Goal: Task Accomplishment & Management: Manage account settings

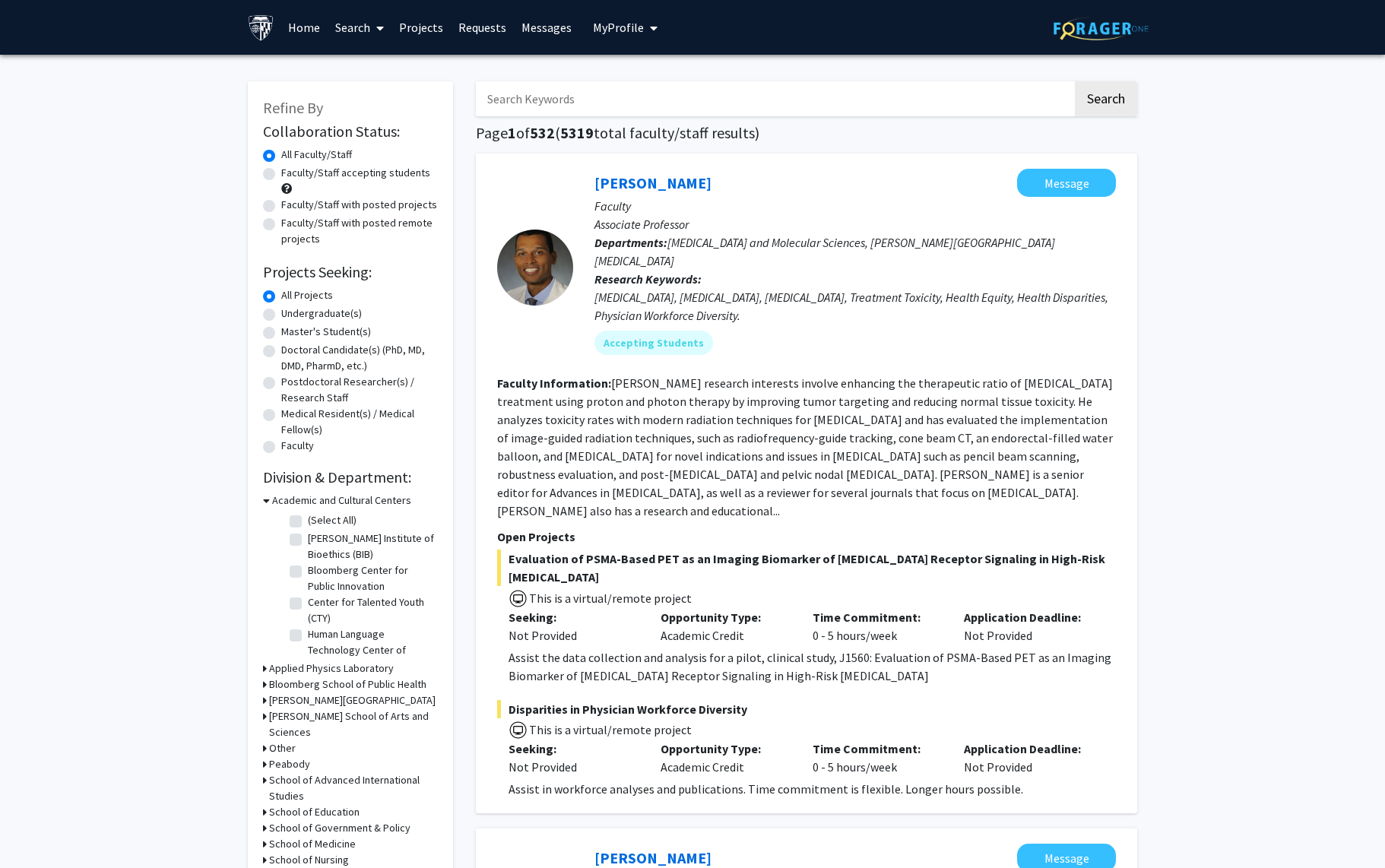
click at [472, 33] on link "Requests" at bounding box center [482, 28] width 63 height 53
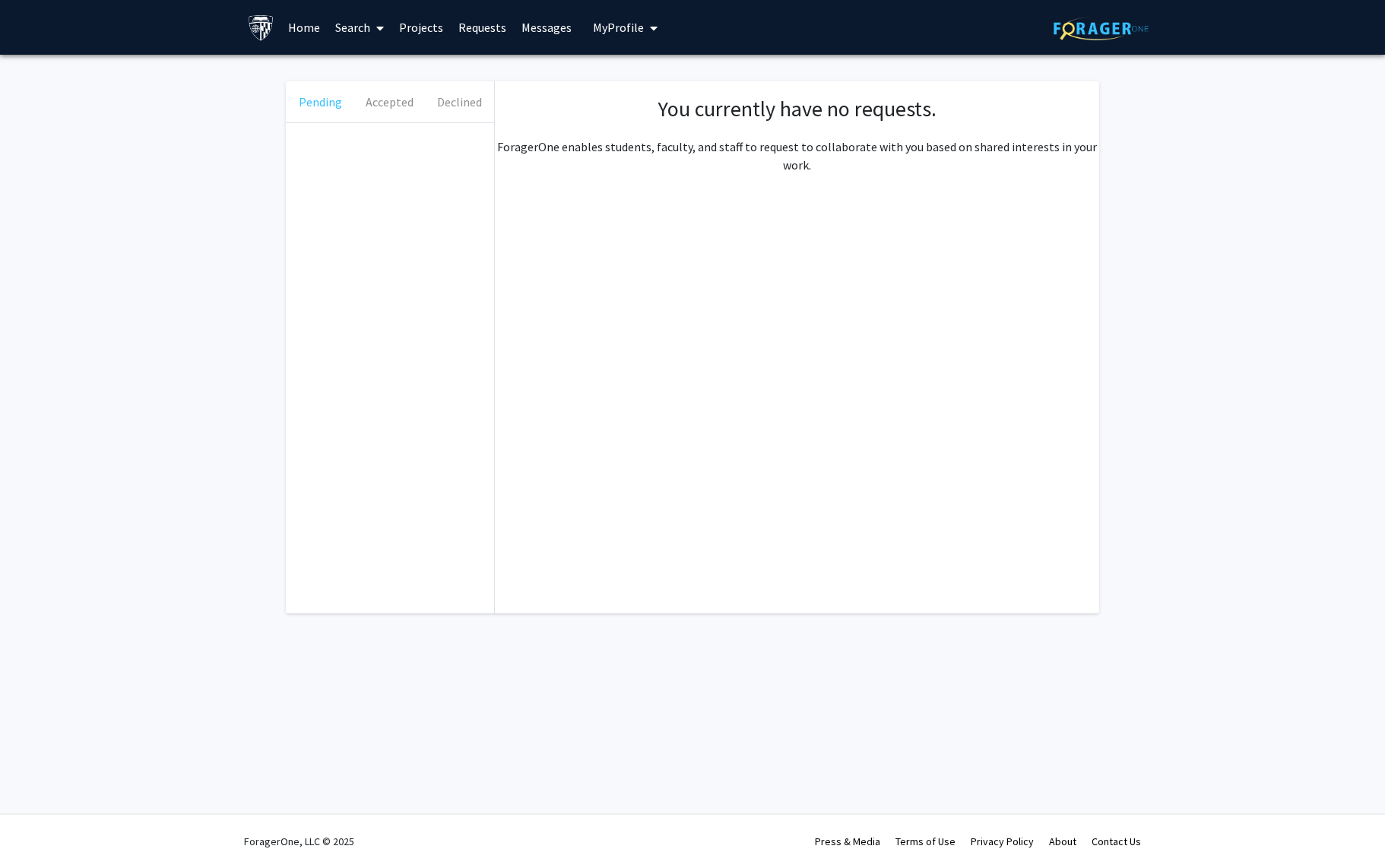
click at [318, 103] on button "Pending" at bounding box center [321, 102] width 70 height 41
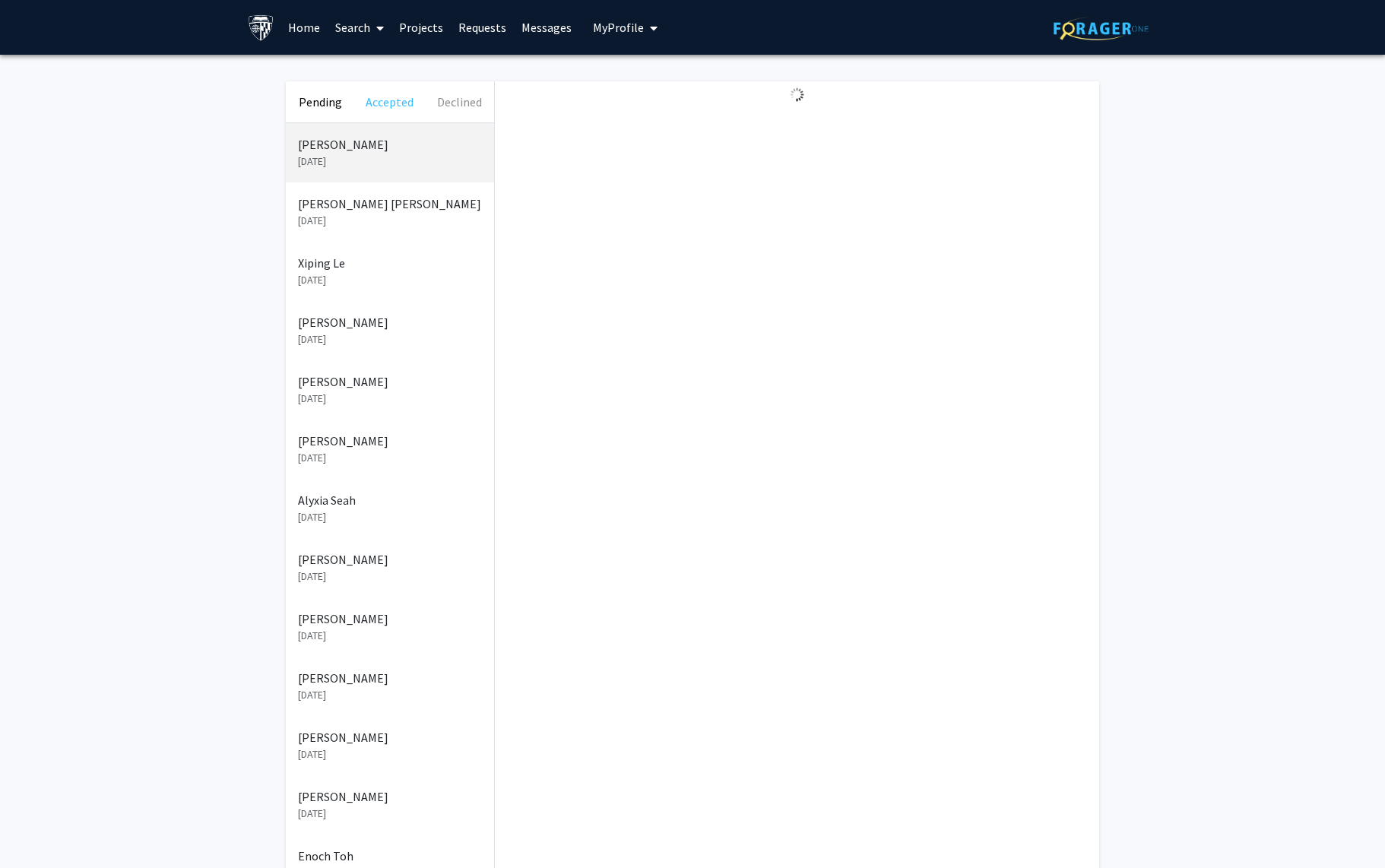
click at [412, 103] on button "Accepted" at bounding box center [389, 102] width 70 height 41
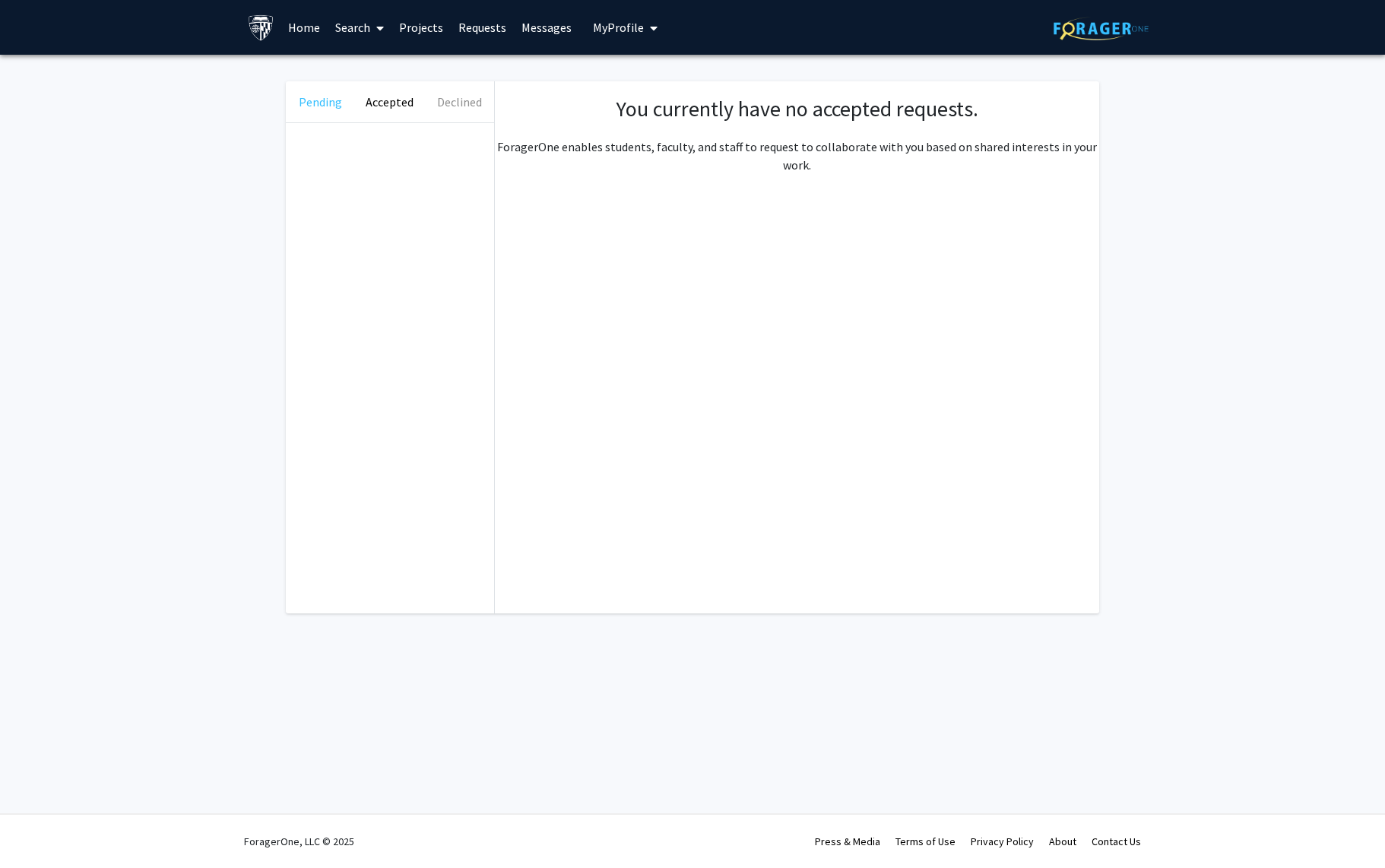
click at [324, 101] on button "Pending" at bounding box center [321, 102] width 70 height 41
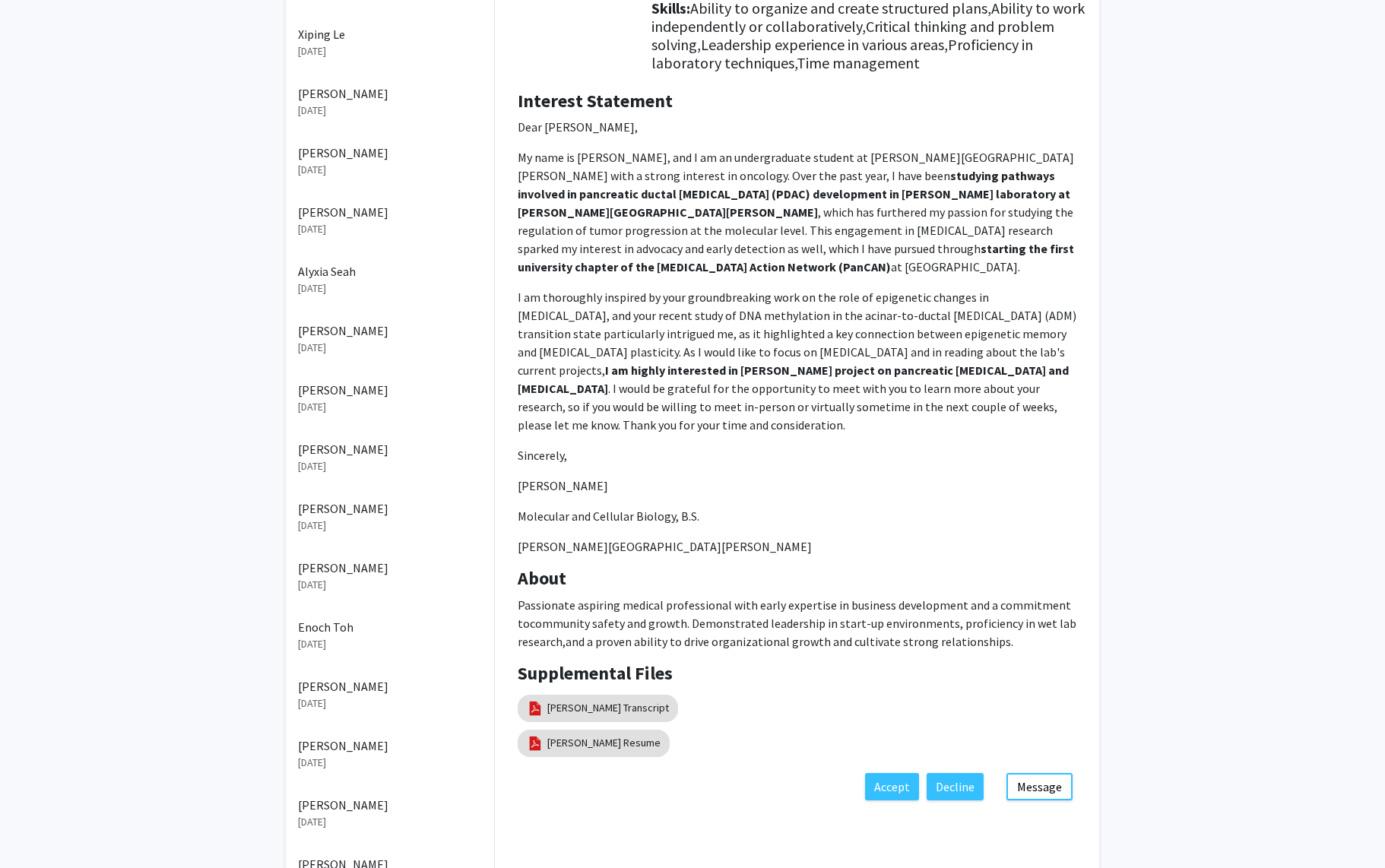
scroll to position [312, 0]
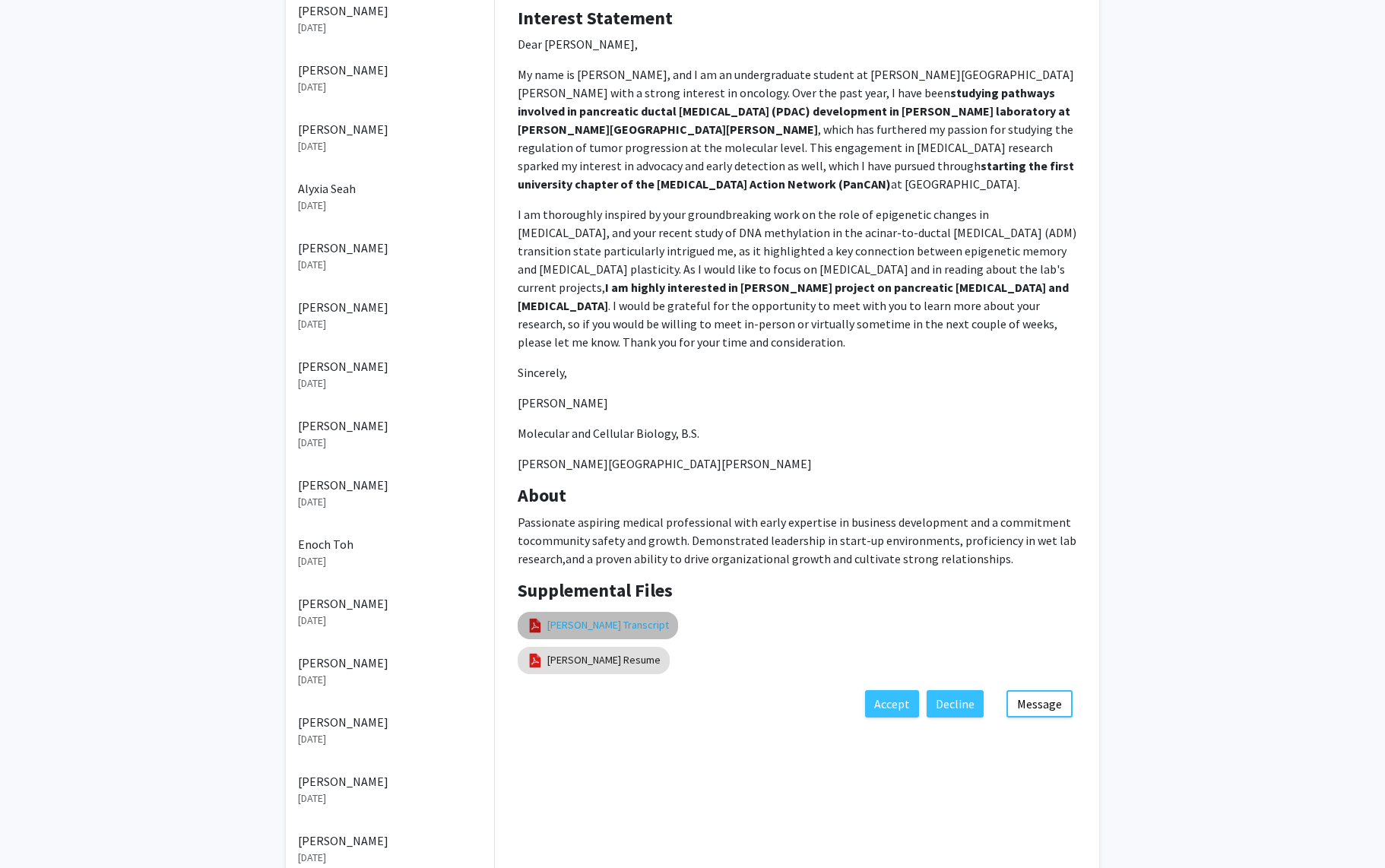
click at [647, 629] on link "[PERSON_NAME] Transcript" at bounding box center [608, 626] width 121 height 16
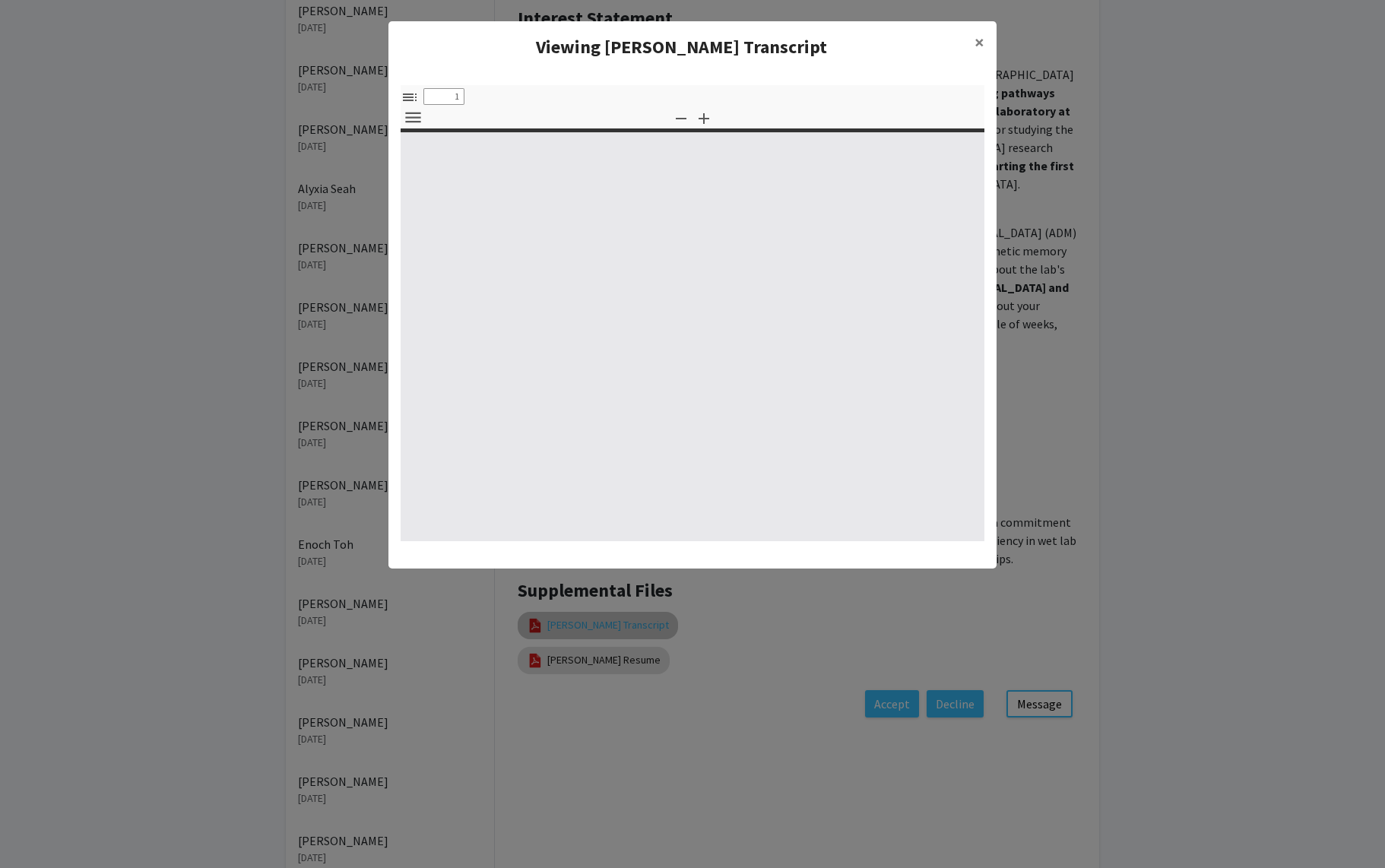
select select "custom"
type input "0"
select select "custom"
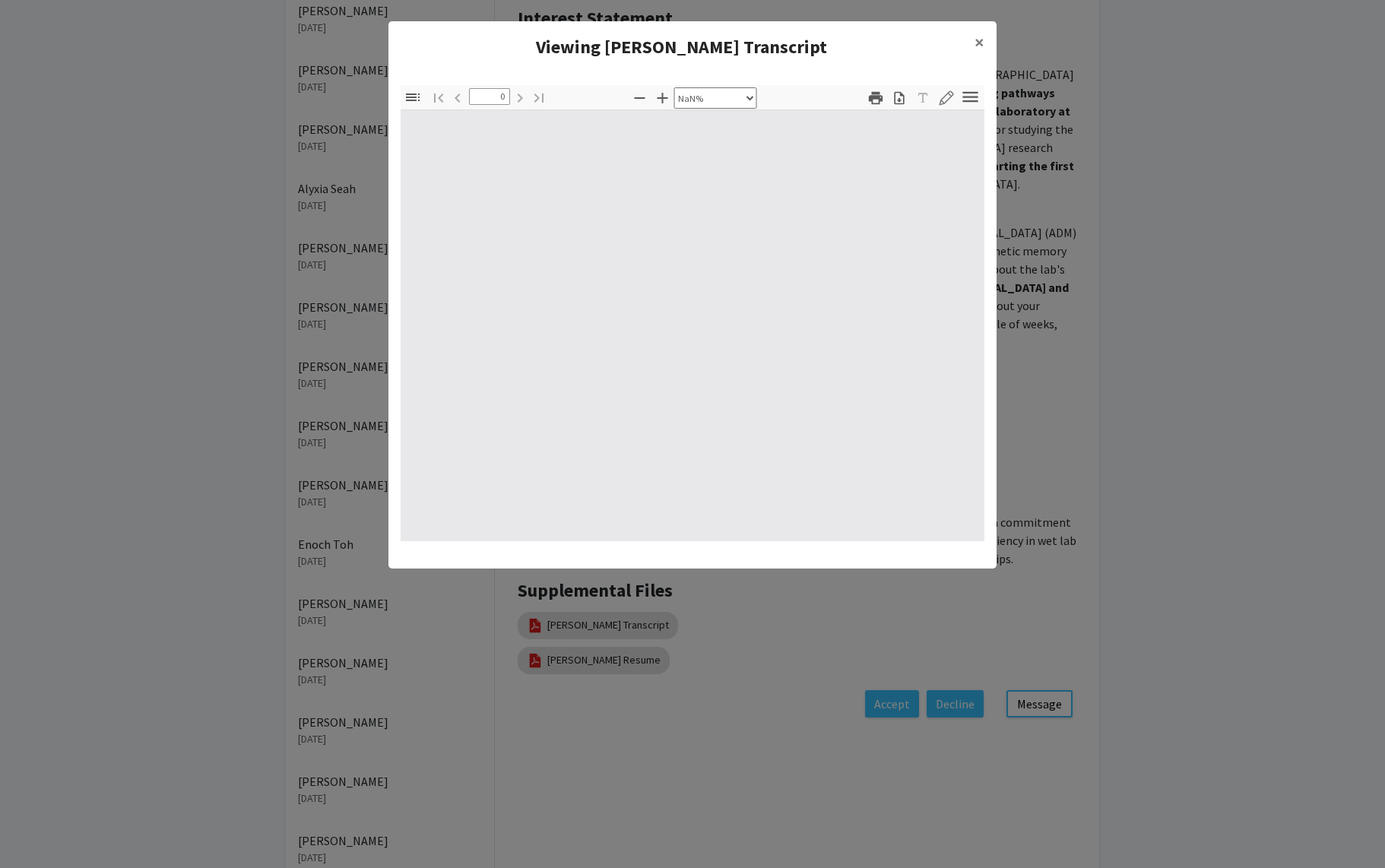
type input "1"
select select "auto"
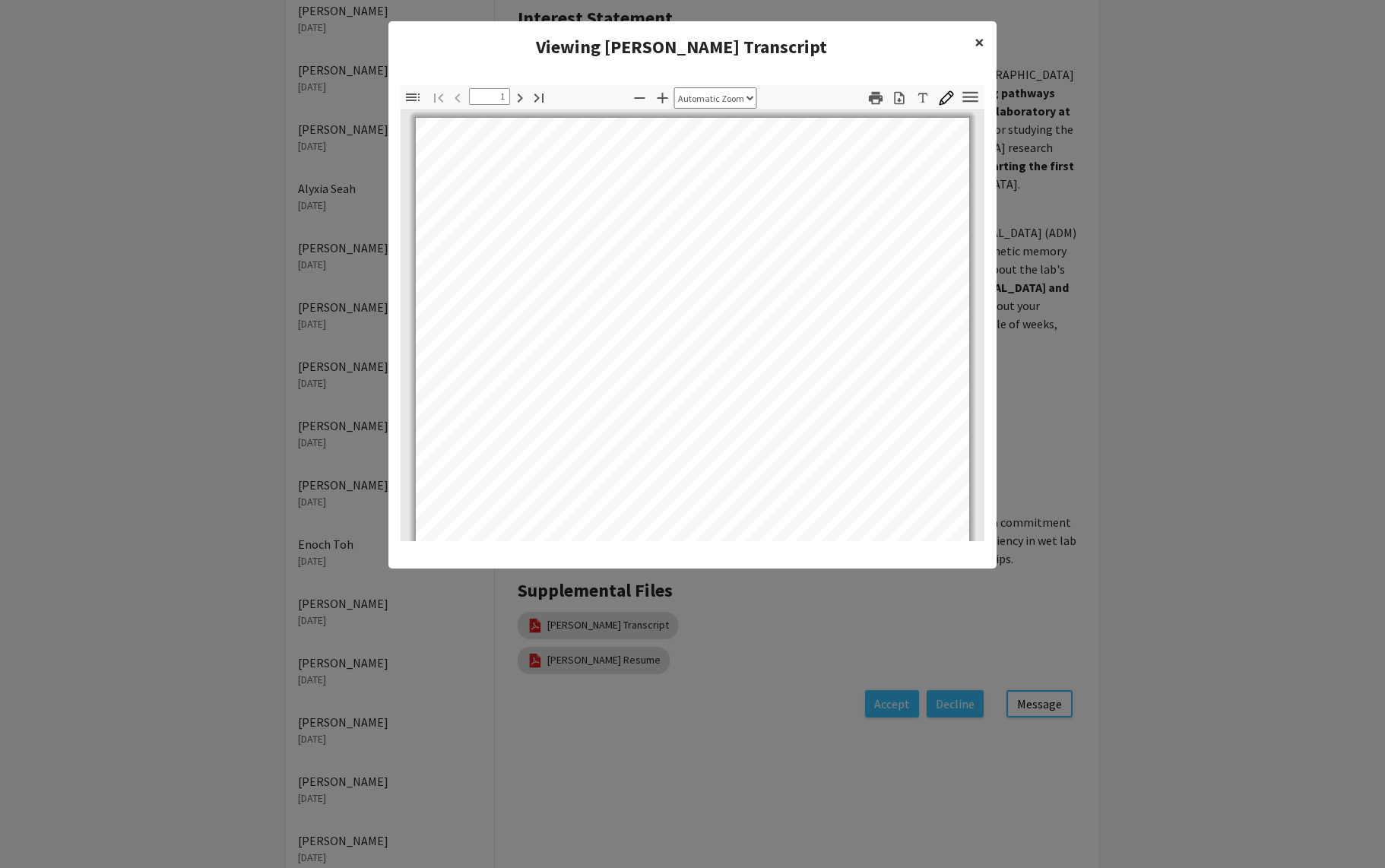
click at [943, 42] on span "×" at bounding box center [979, 42] width 10 height 23
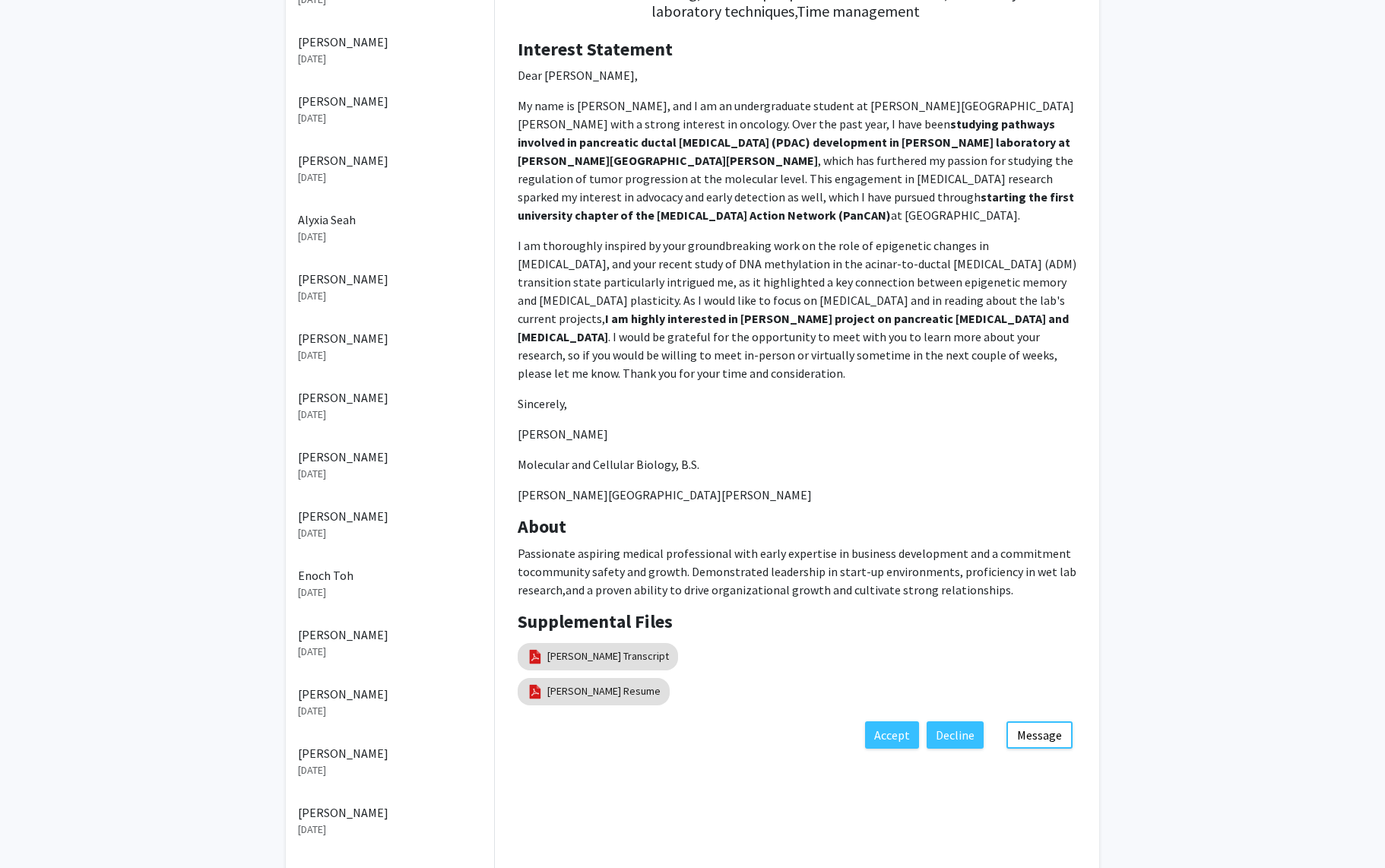
scroll to position [248, 0]
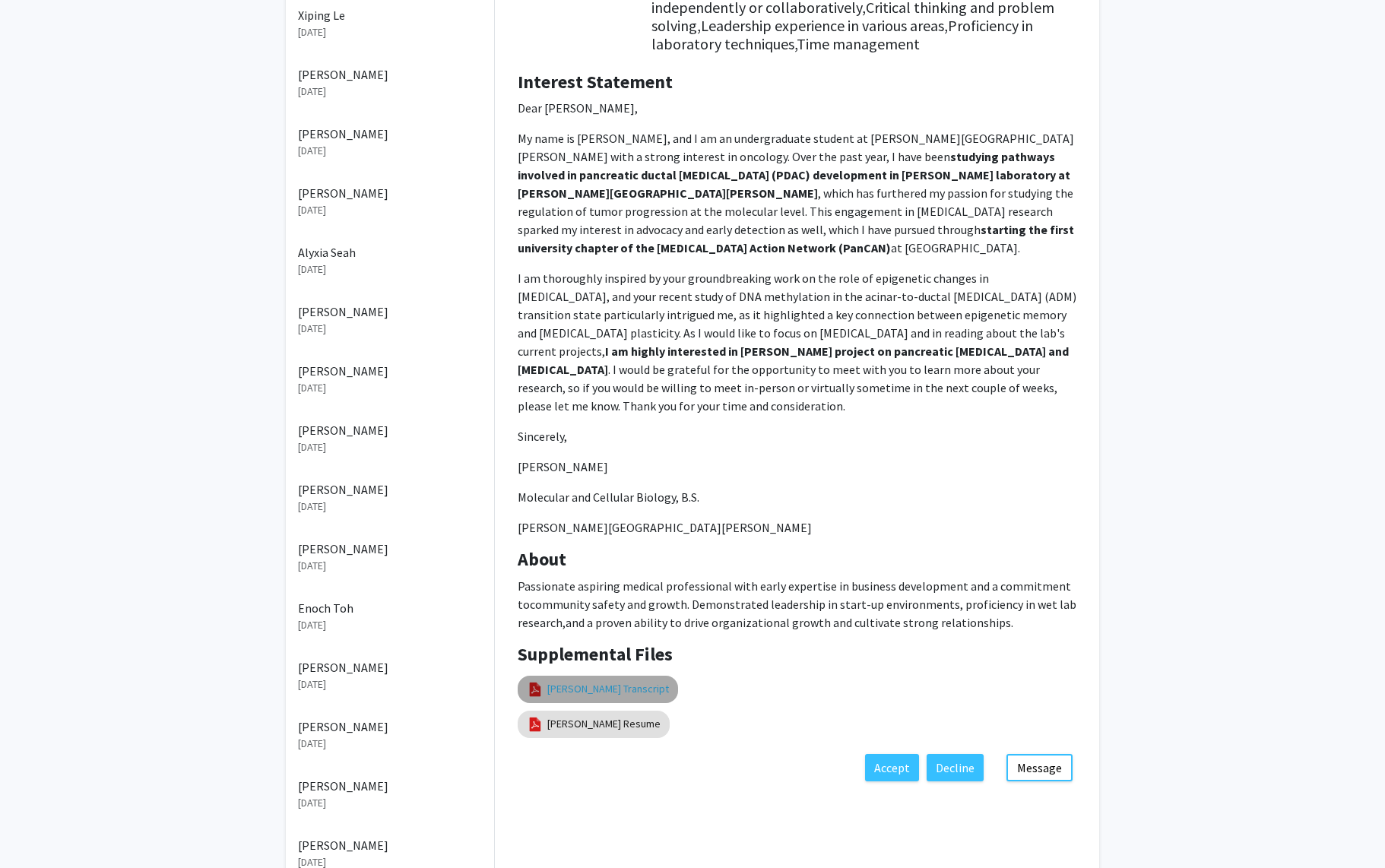
click at [616, 684] on link "[PERSON_NAME] Transcript" at bounding box center [608, 689] width 121 height 16
select select "custom"
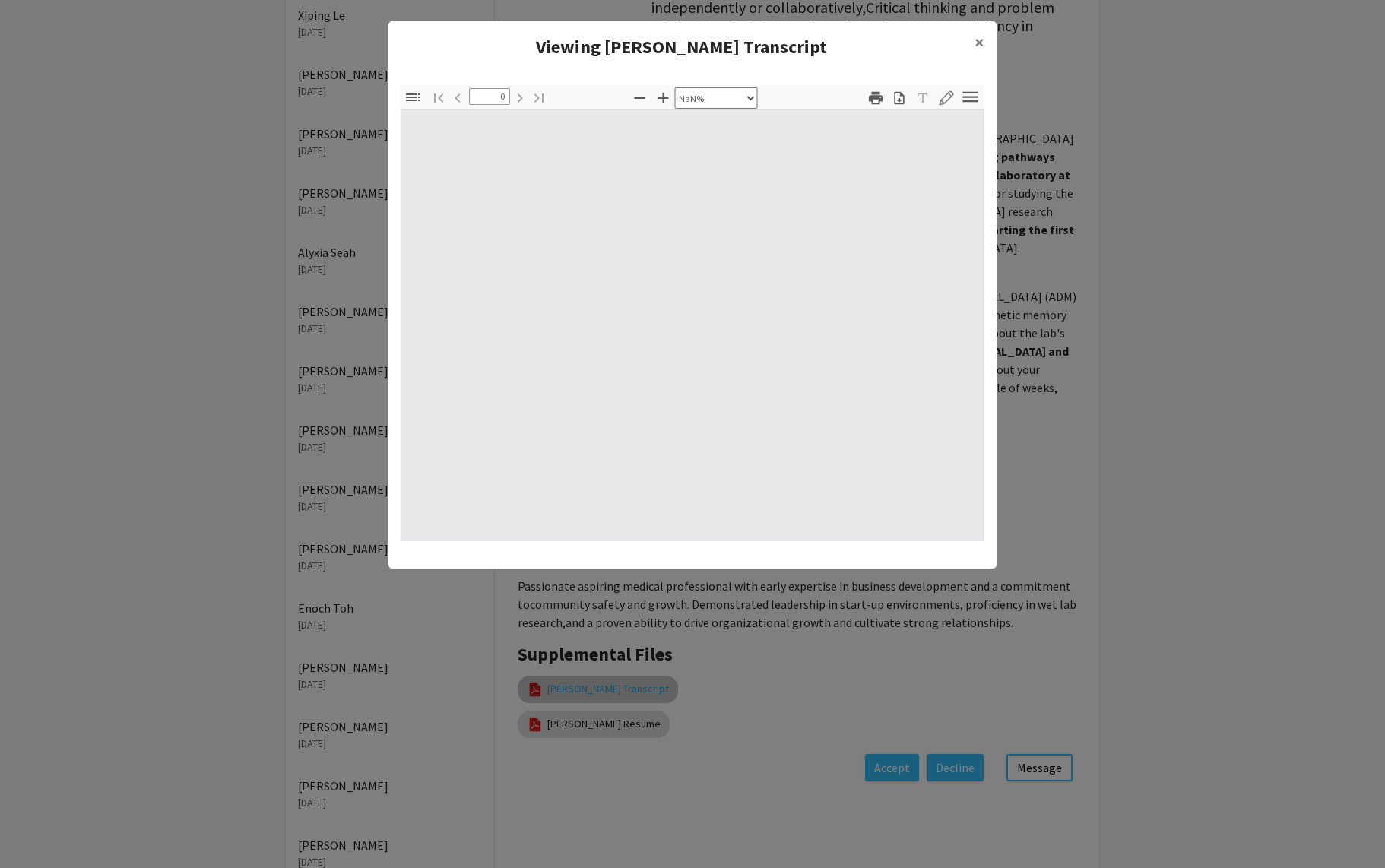
type input "1"
select select "auto"
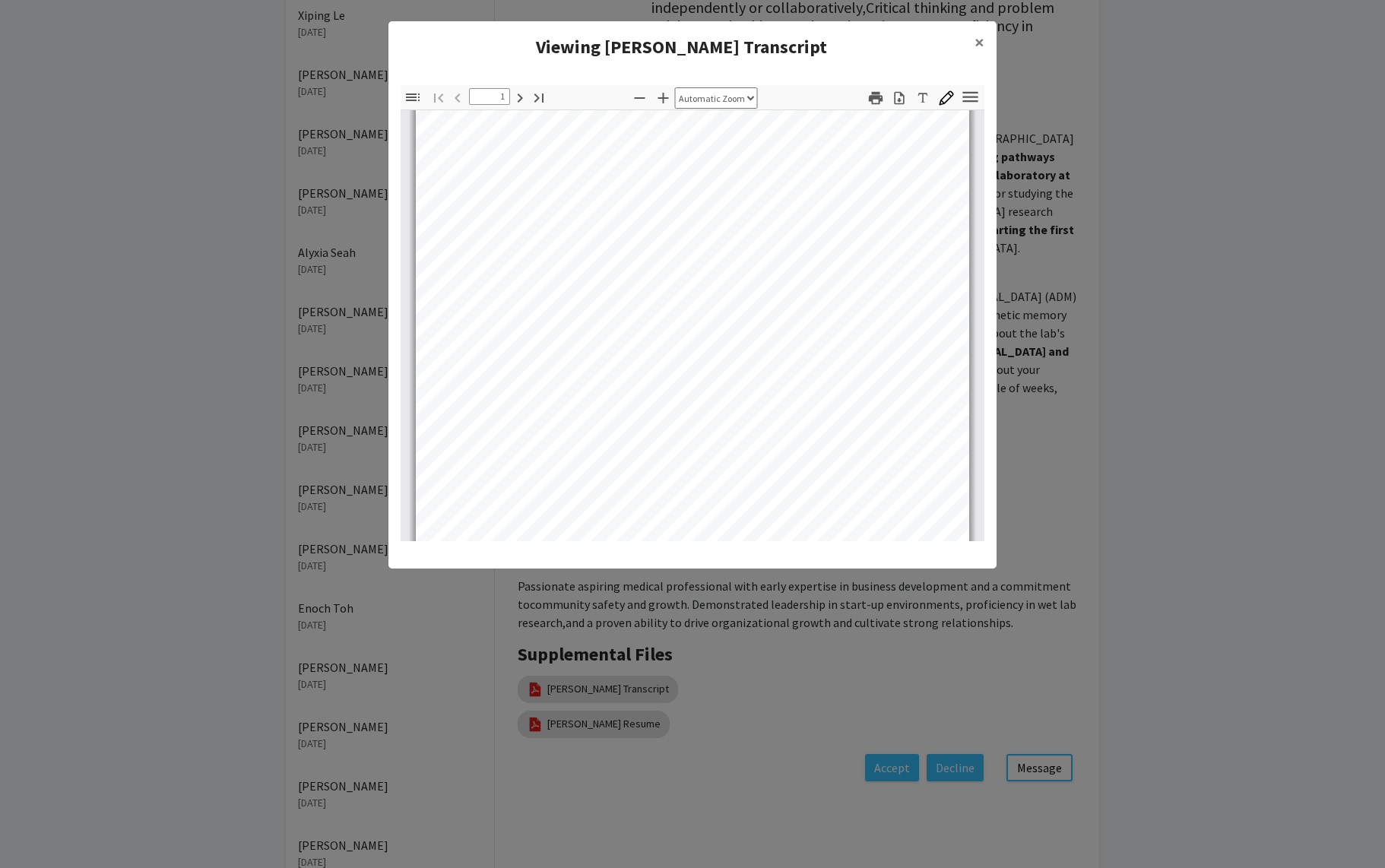
scroll to position [215, 0]
type input "2"
click at [943, 431] on modal-container "Viewing [PERSON_NAME] Transcript × Thumbnails Document Outline Attachments Laye…" at bounding box center [692, 434] width 1385 height 868
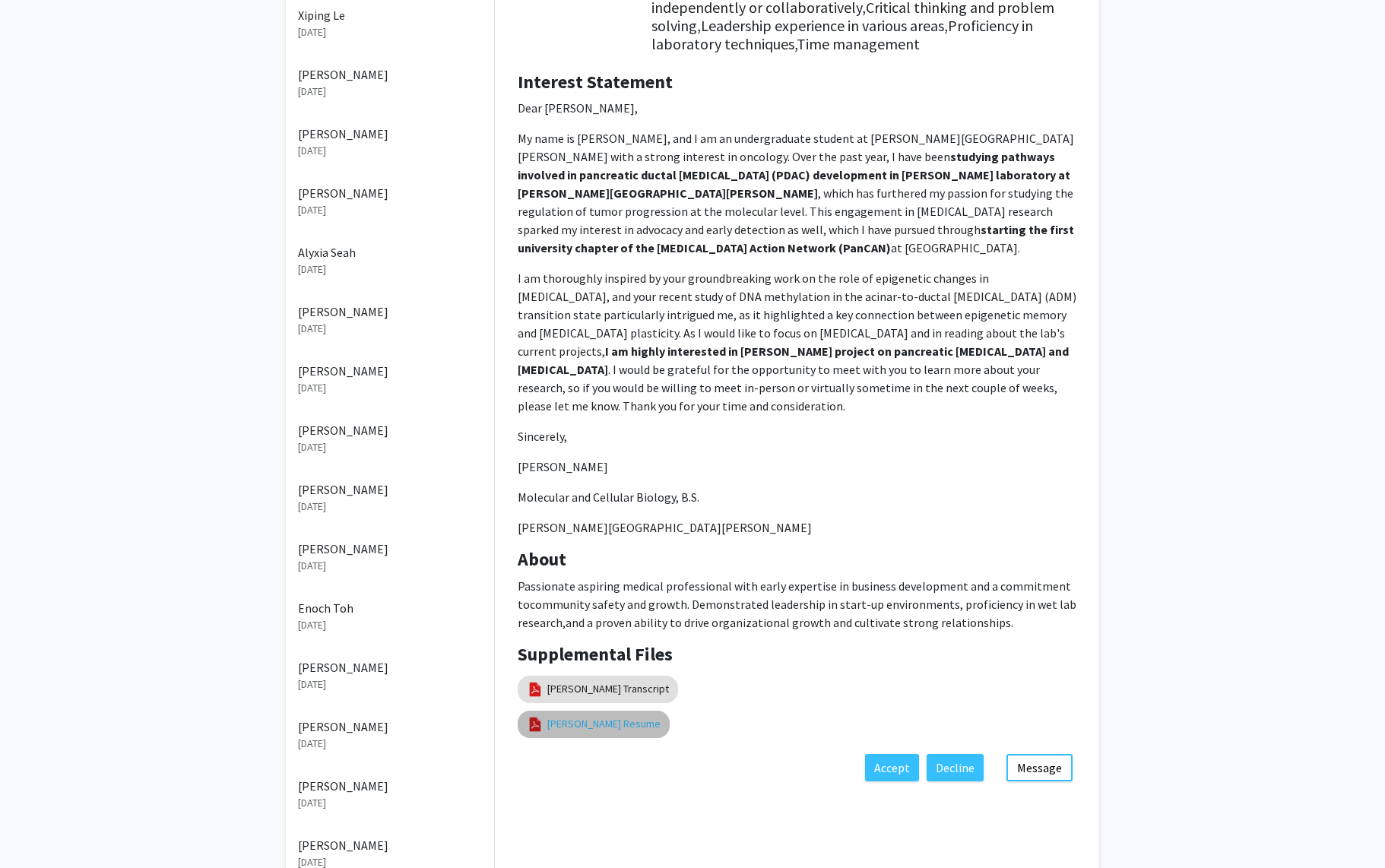
click at [586, 725] on link "[PERSON_NAME] Resume" at bounding box center [603, 725] width 113 height 16
select select "custom"
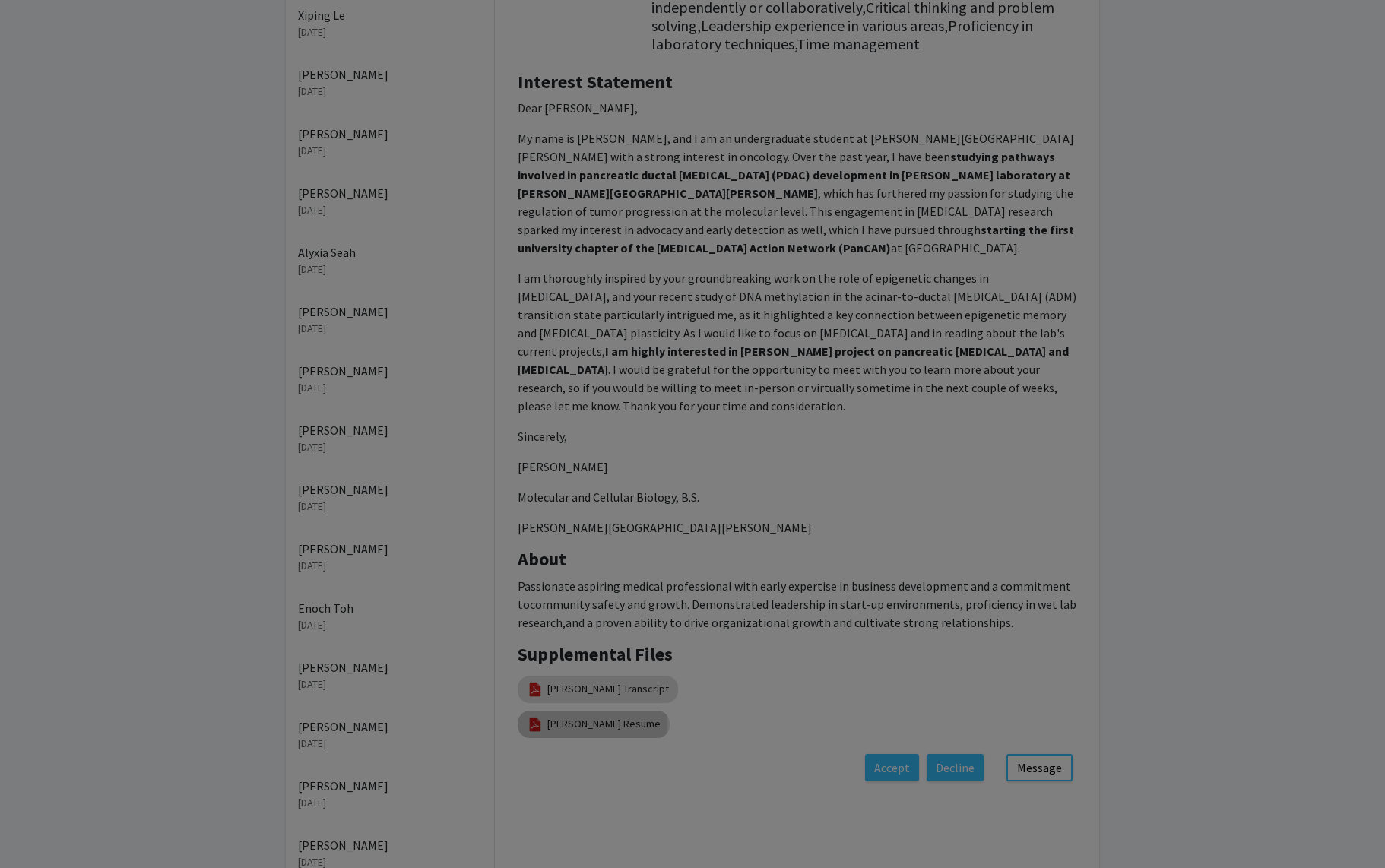
type input "0"
select select "custom"
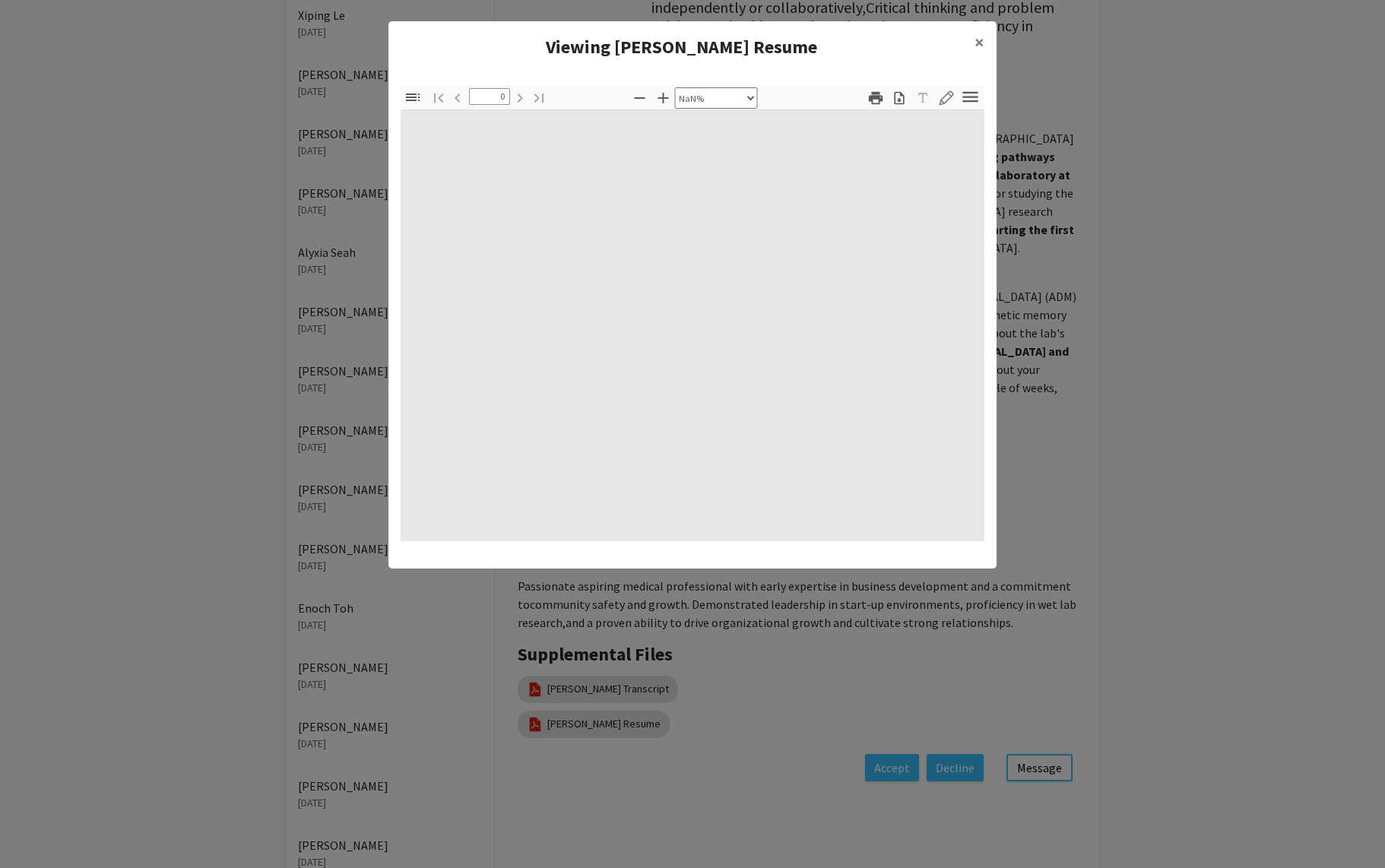
type input "1"
select select "auto"
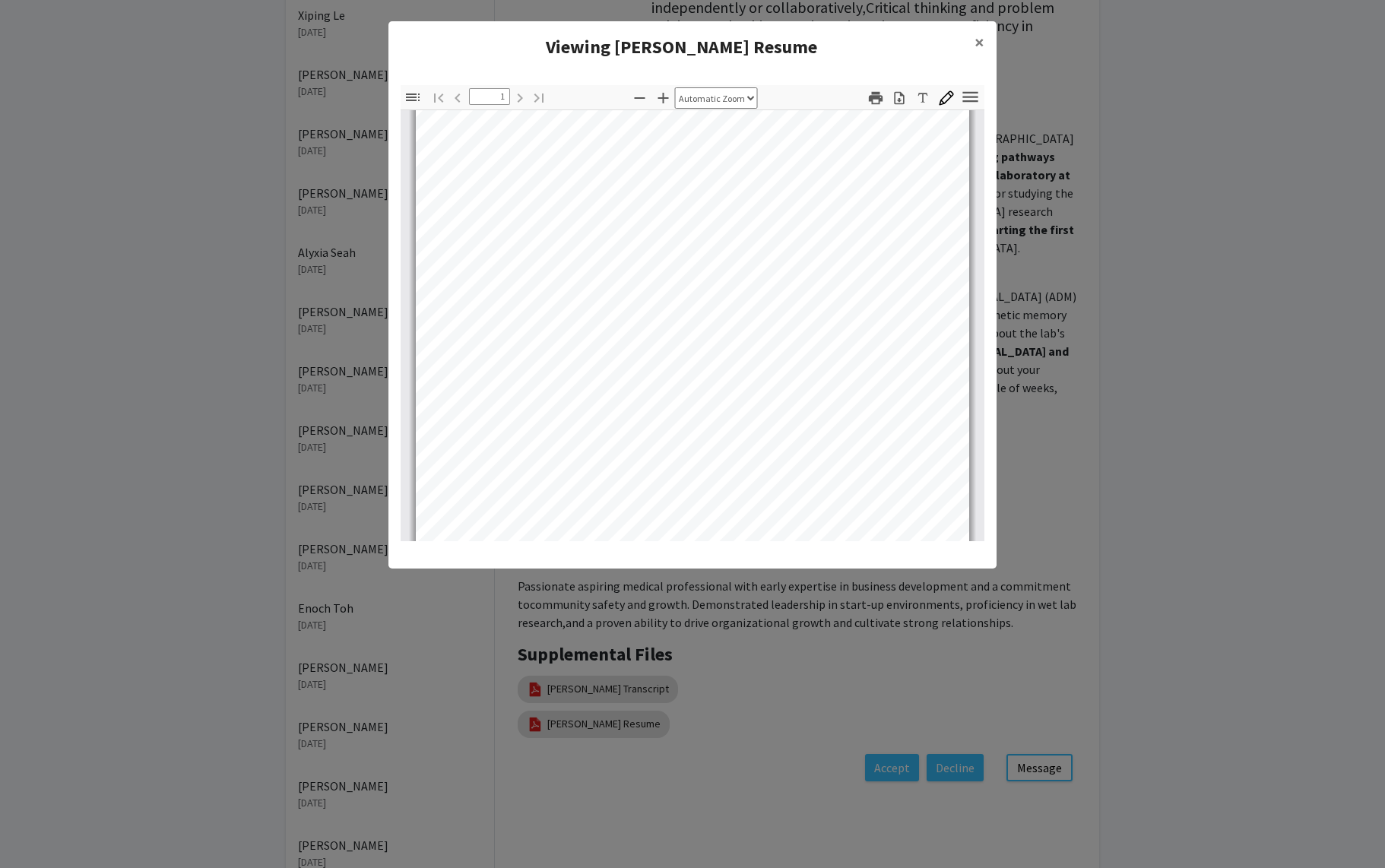
scroll to position [299, 0]
click at [943, 357] on modal-container "Viewing [PERSON_NAME] Resume × Thumbnails Document Outline Attachments Layers C…" at bounding box center [692, 434] width 1385 height 868
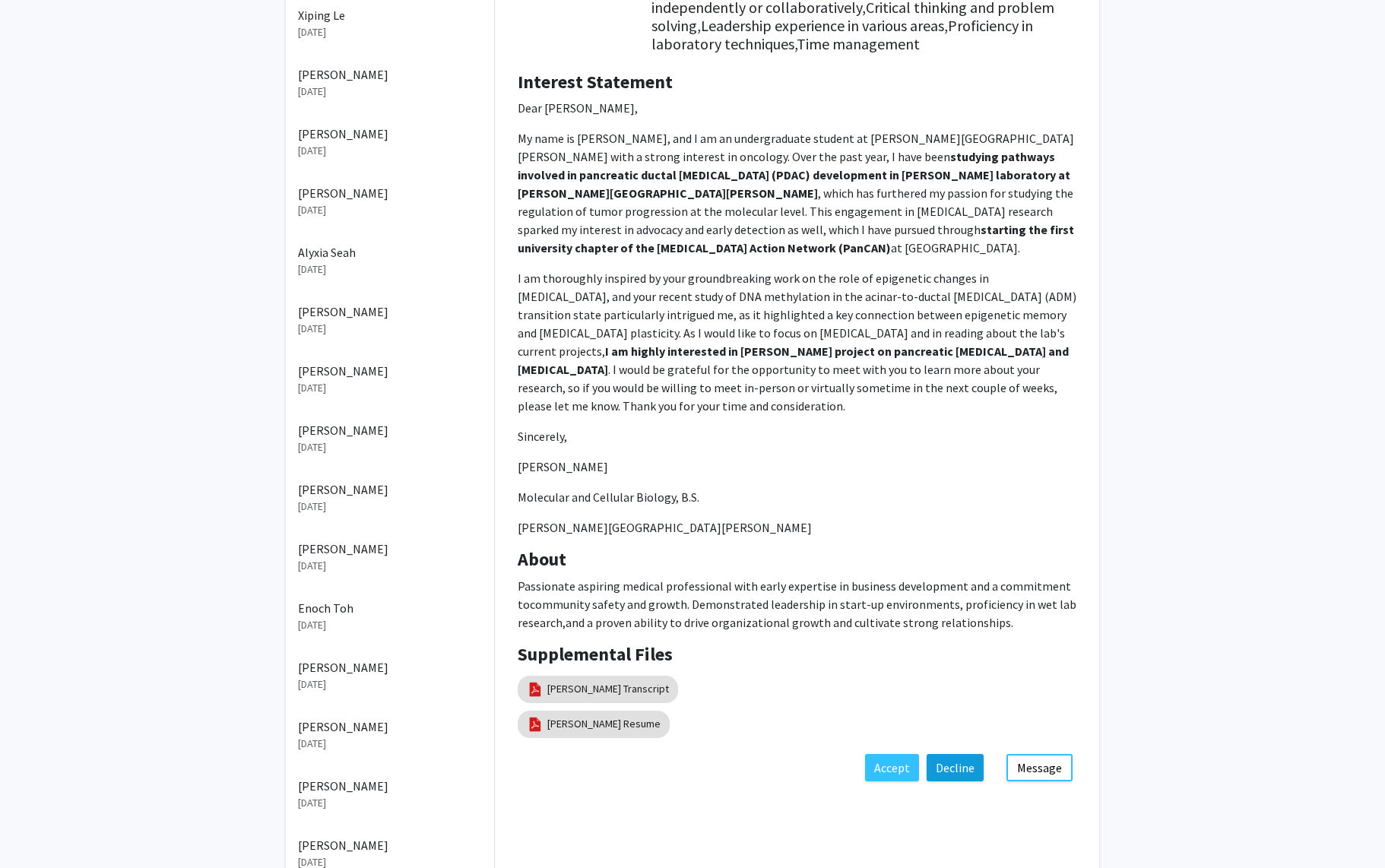
click at [943, 768] on button "Decline" at bounding box center [955, 767] width 57 height 28
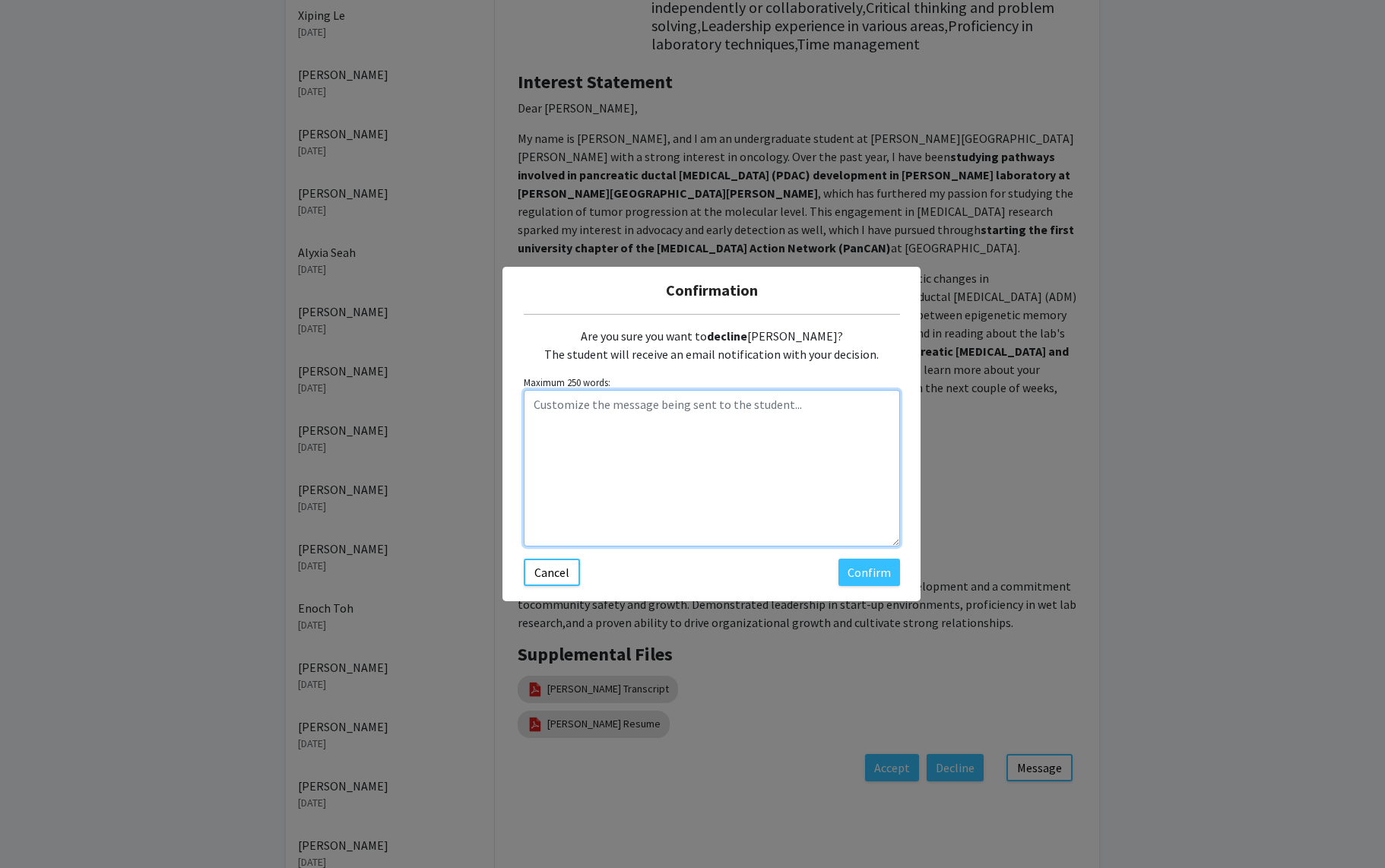
click at [571, 404] on textarea "Customize the message being sent to the student..." at bounding box center [712, 469] width 376 height 157
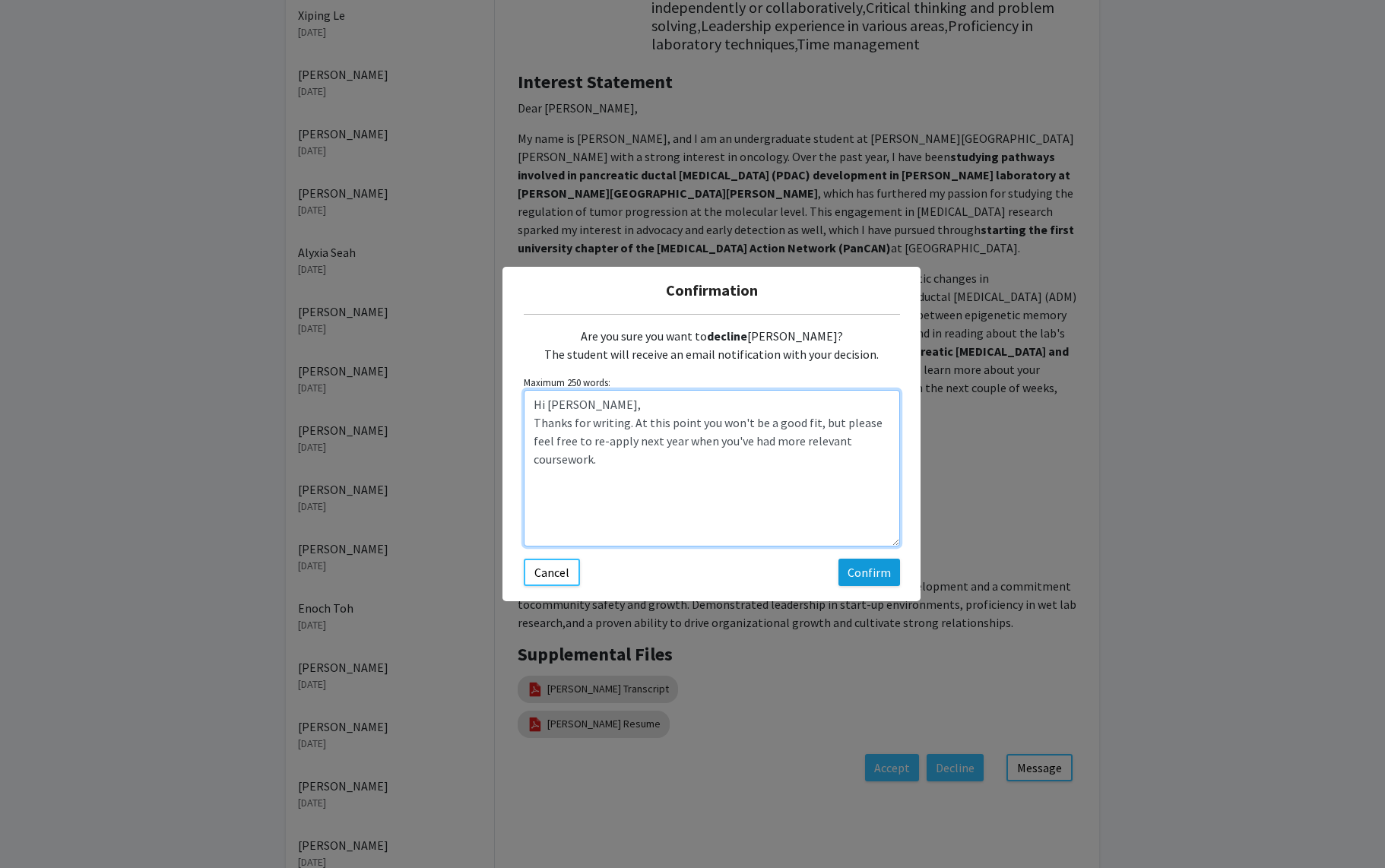
type textarea "Hi [PERSON_NAME], Thanks for writing. At this point you won't be a good fit, bu…"
click at [868, 572] on button "Confirm" at bounding box center [869, 572] width 61 height 28
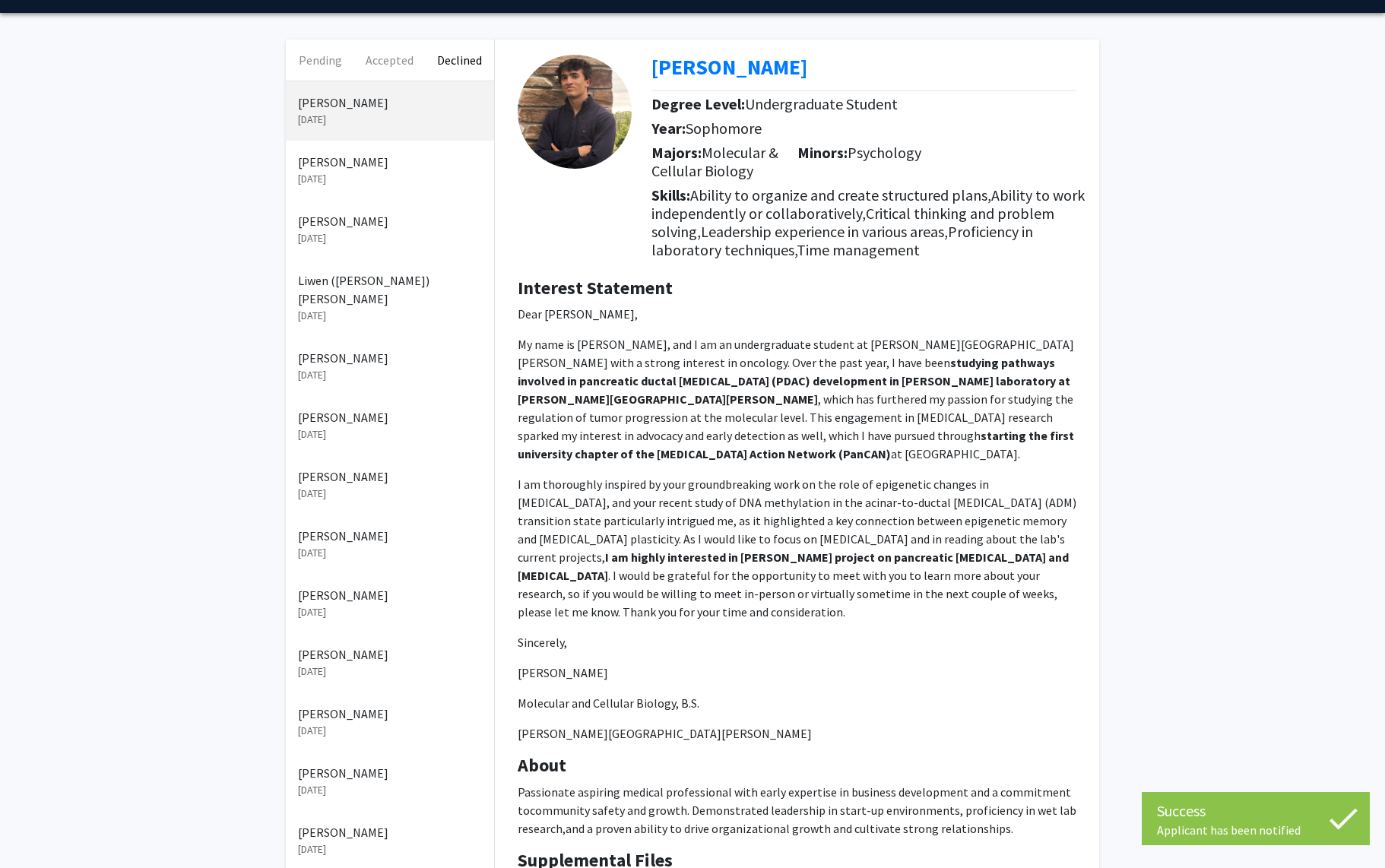
scroll to position [41, 0]
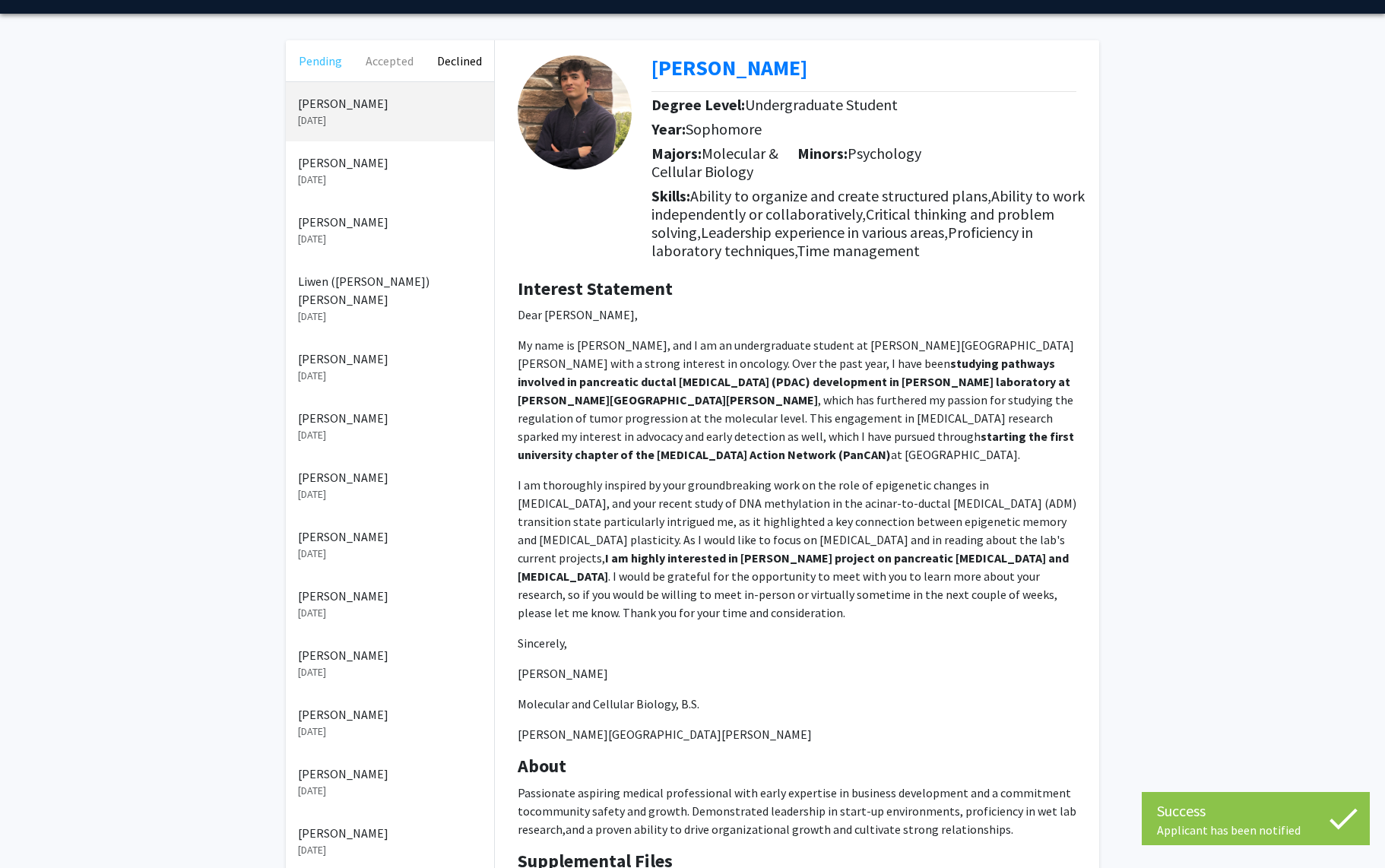
click at [334, 60] on button "Pending" at bounding box center [321, 61] width 70 height 41
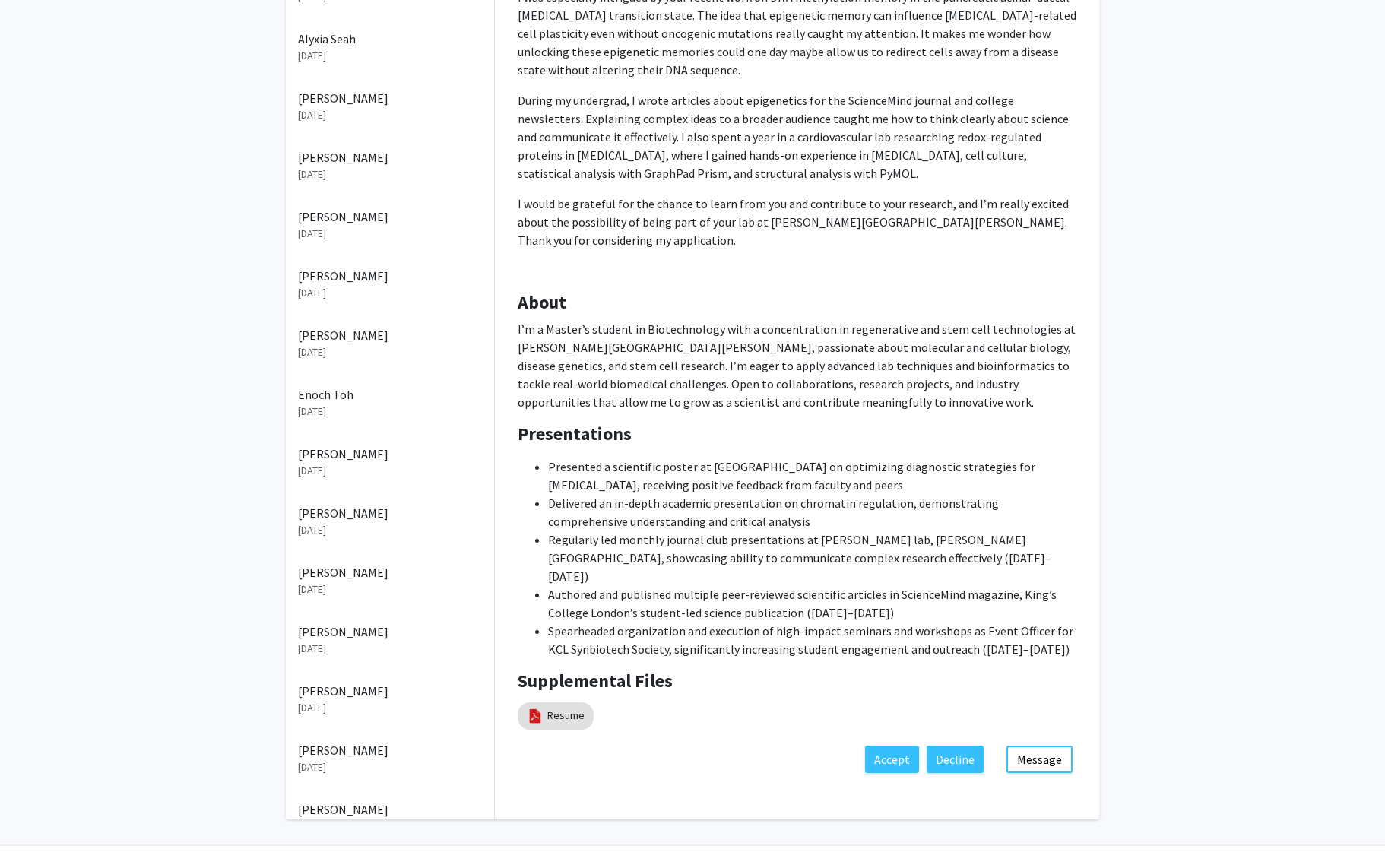
scroll to position [401, 0]
click at [943, 747] on button "Decline" at bounding box center [955, 760] width 57 height 28
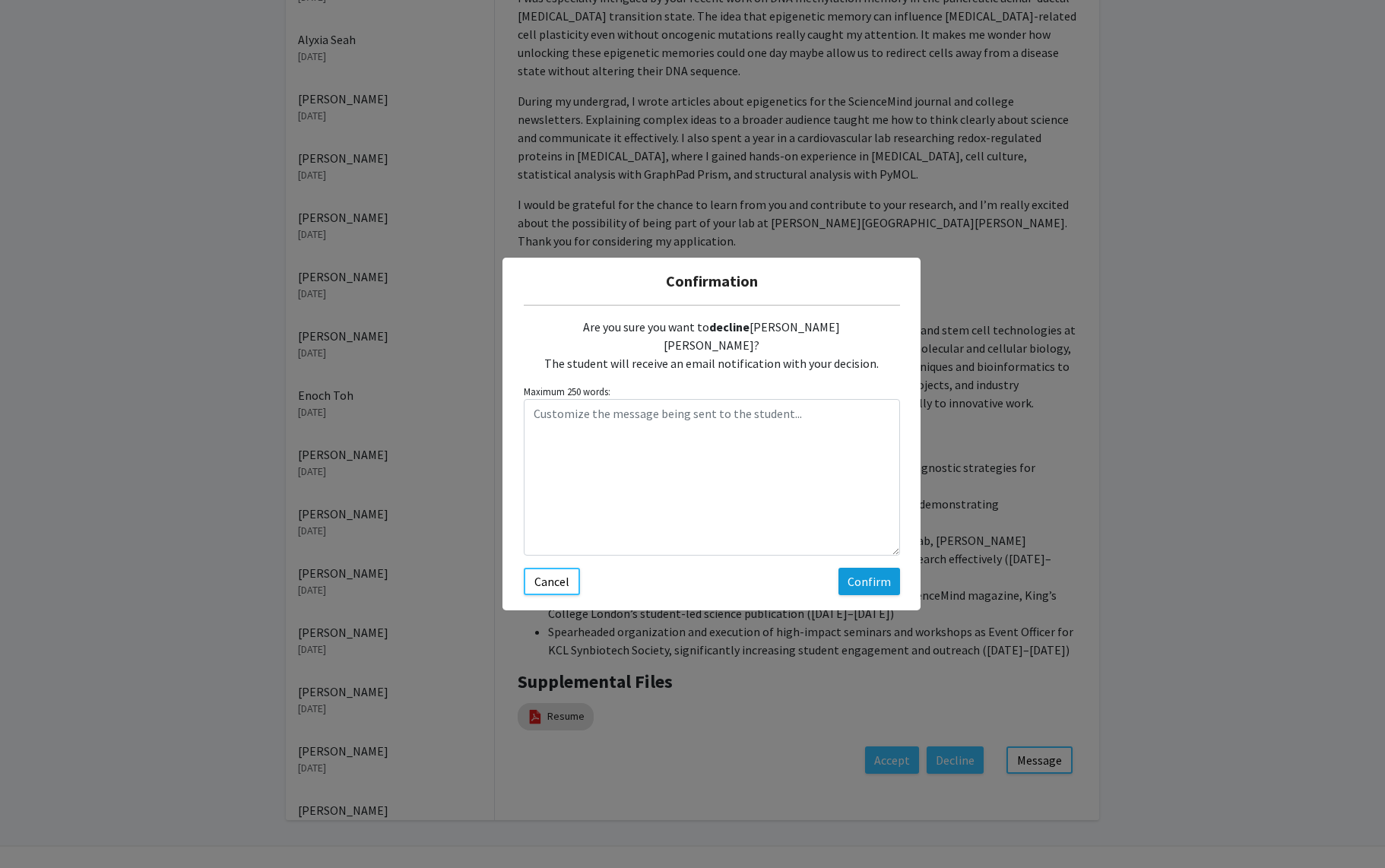
click at [864, 575] on button "Confirm" at bounding box center [869, 581] width 61 height 28
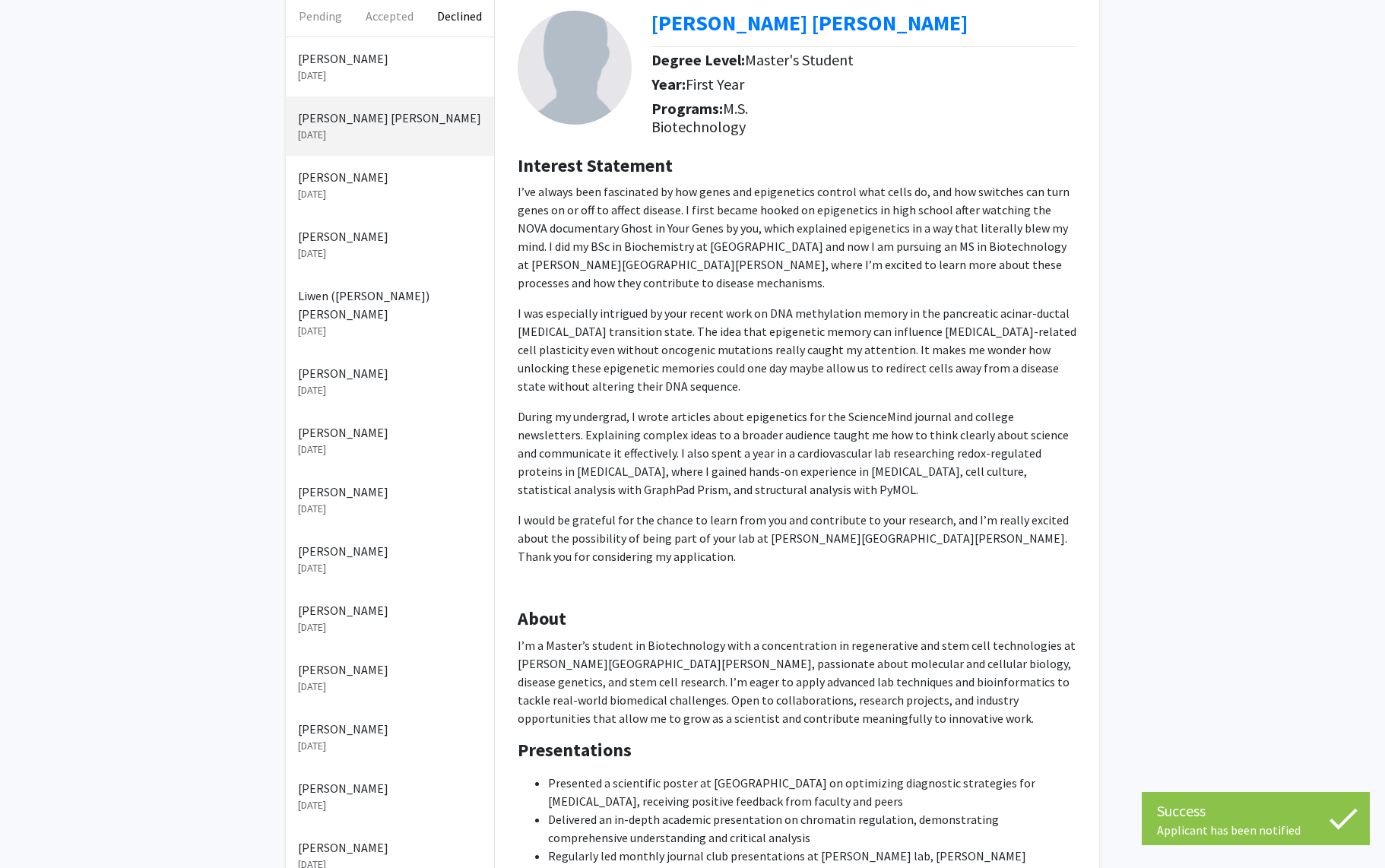
scroll to position [69, 0]
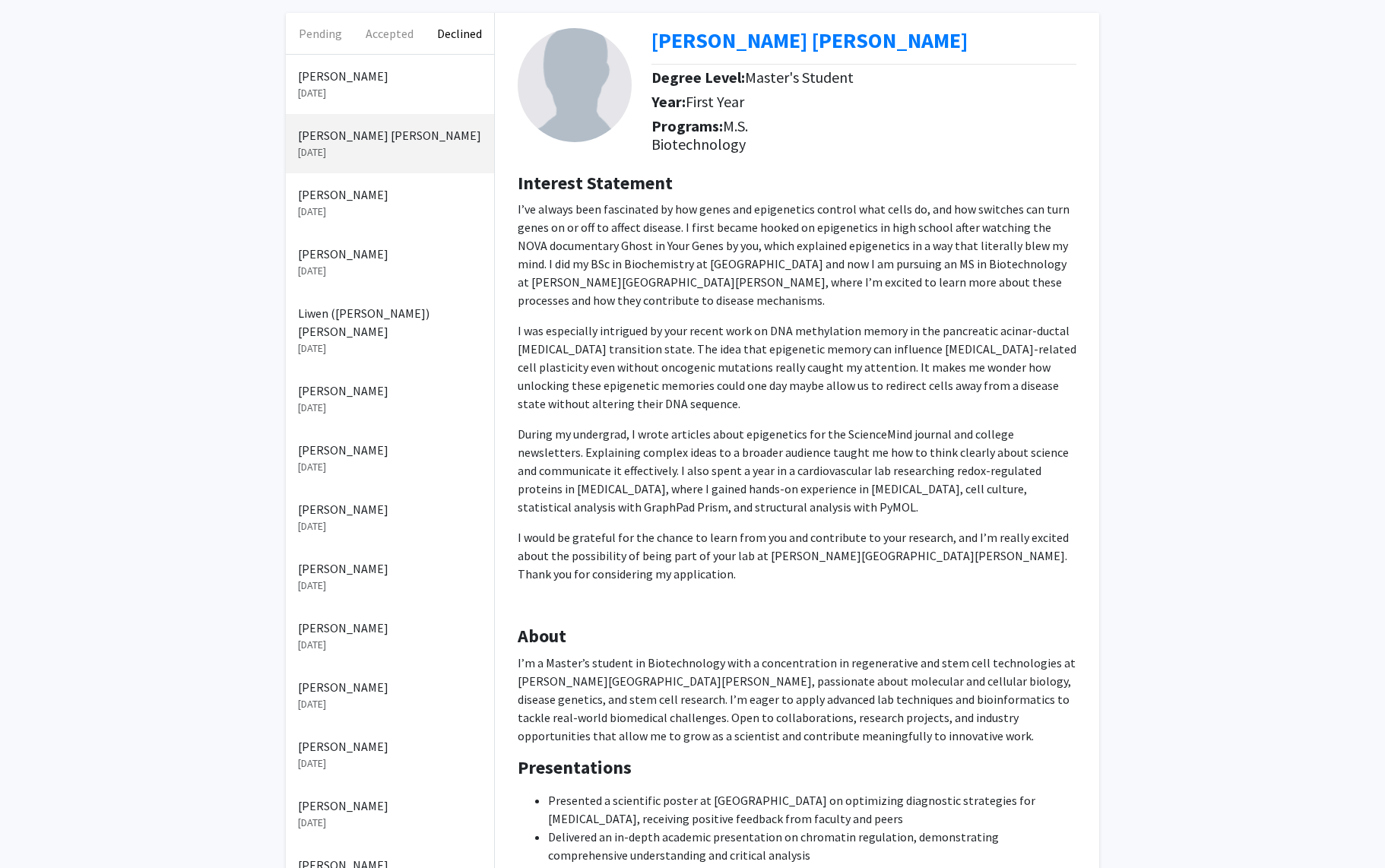
click at [330, 200] on p "[PERSON_NAME]" at bounding box center [389, 194] width 184 height 18
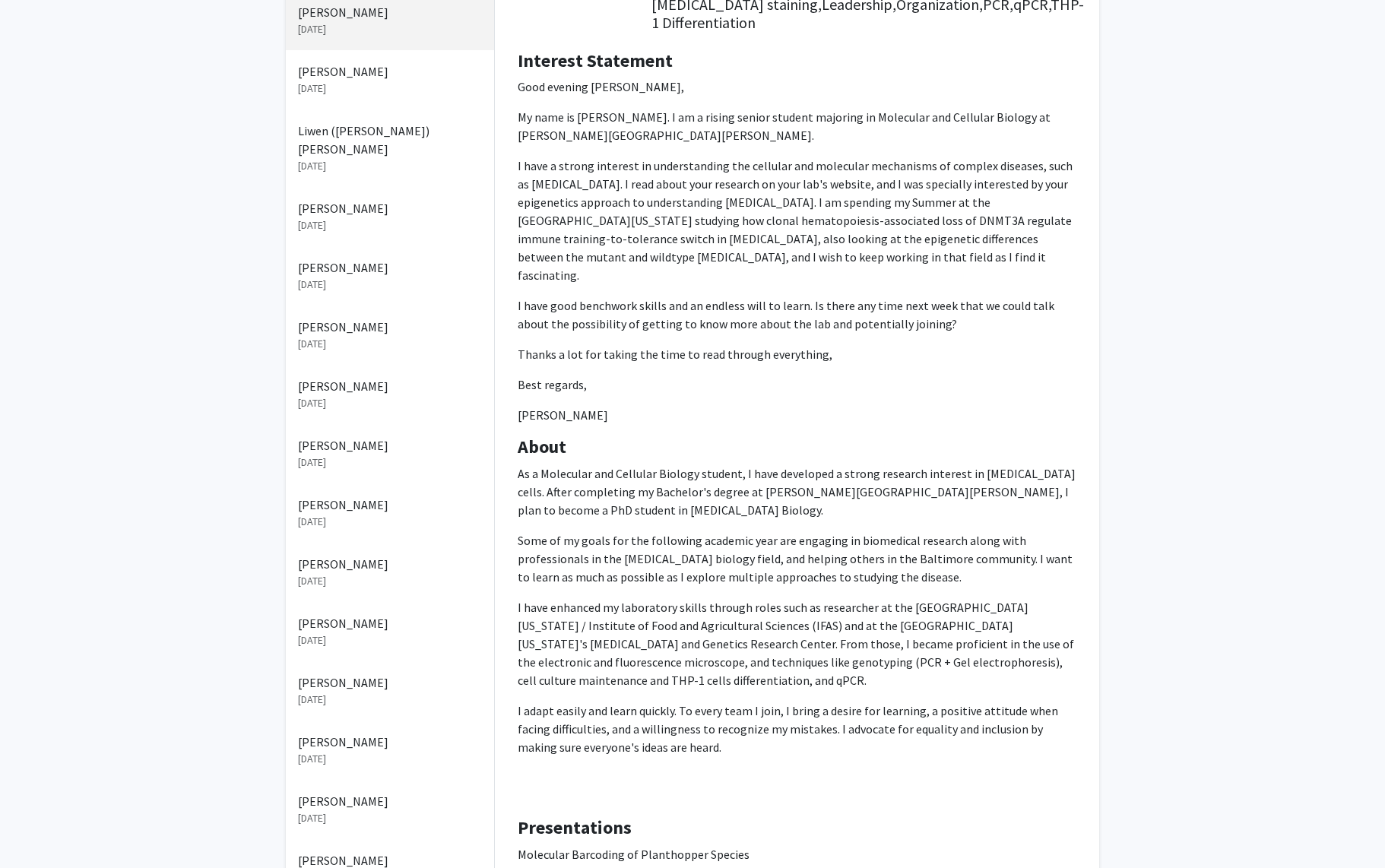
scroll to position [250, 0]
